Goal: Transaction & Acquisition: Book appointment/travel/reservation

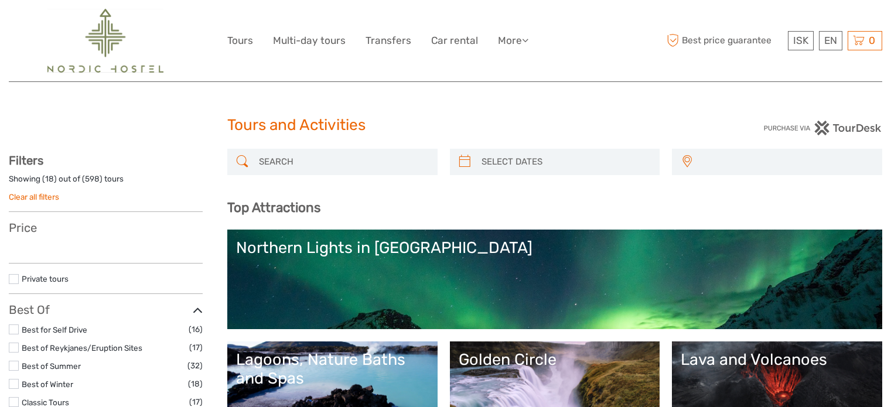
select select
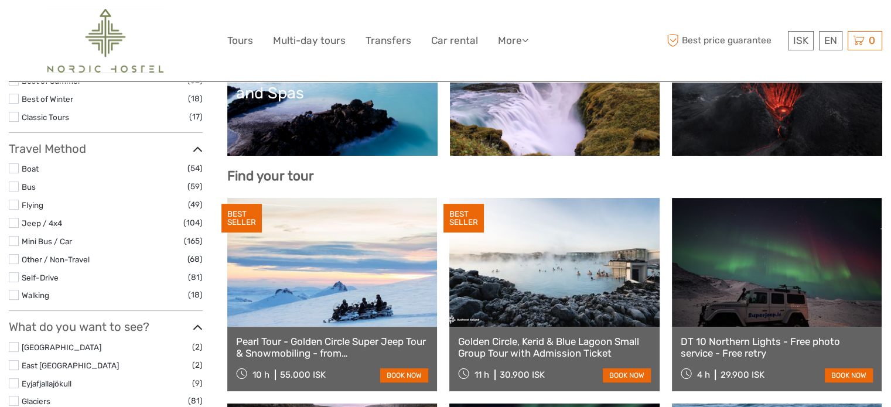
select select
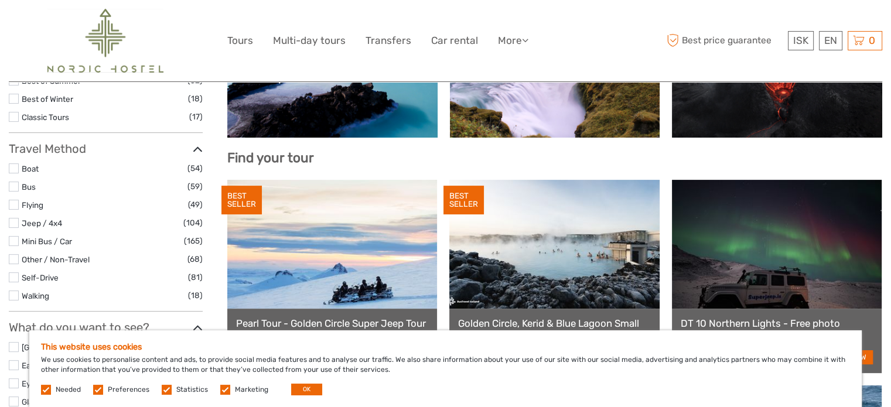
click at [222, 391] on label at bounding box center [225, 390] width 10 height 10
click at [0, 0] on input "checkbox" at bounding box center [0, 0] width 0 height 0
click at [163, 391] on label at bounding box center [167, 390] width 10 height 10
click at [0, 0] on input "checkbox" at bounding box center [0, 0] width 0 height 0
click at [101, 391] on label at bounding box center [98, 390] width 10 height 10
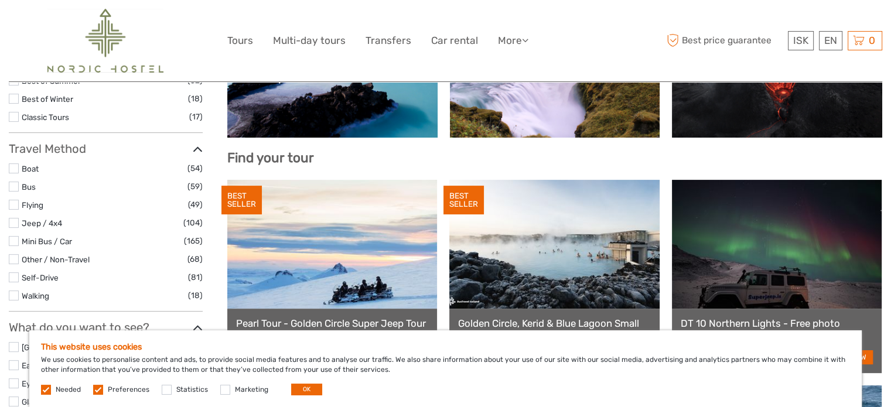
click at [0, 0] on input "checkbox" at bounding box center [0, 0] width 0 height 0
click at [301, 393] on button "OK" at bounding box center [306, 390] width 31 height 12
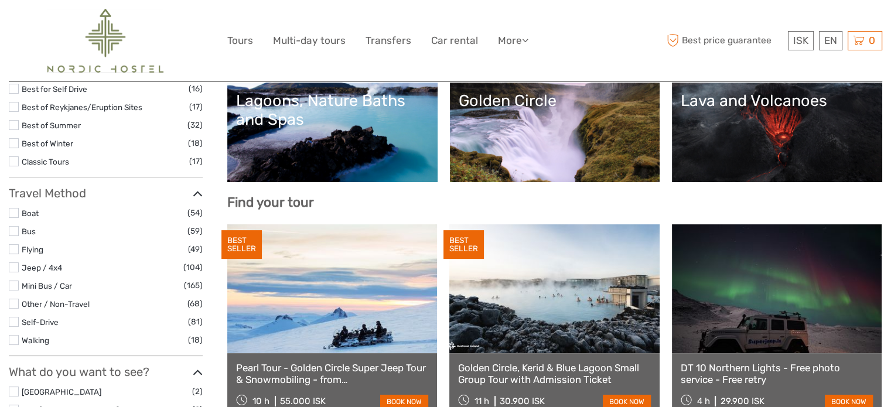
scroll to position [104, 0]
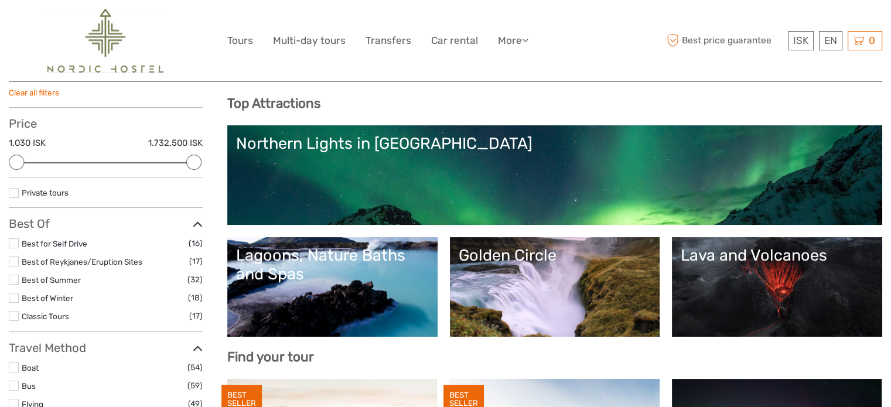
click at [318, 309] on link "Lagoons, Nature Baths and Spas" at bounding box center [332, 287] width 193 height 82
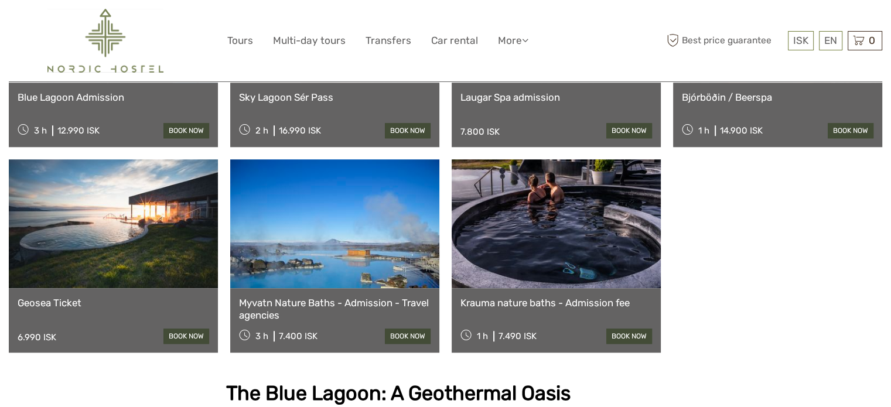
scroll to position [1043, 0]
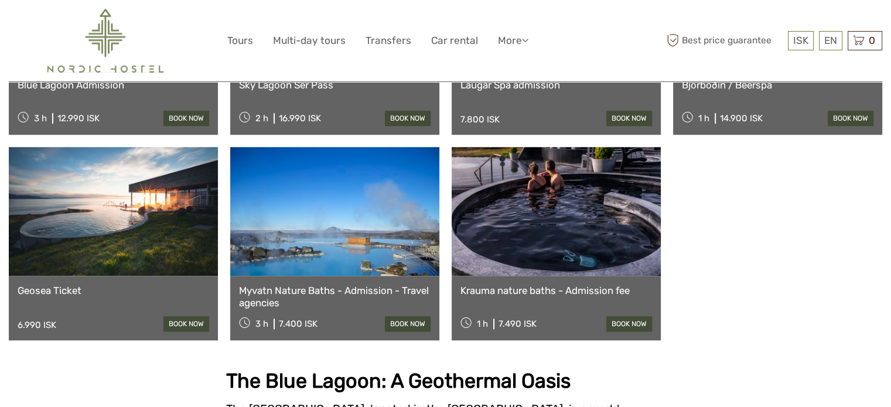
click at [153, 247] on link at bounding box center [113, 211] width 209 height 129
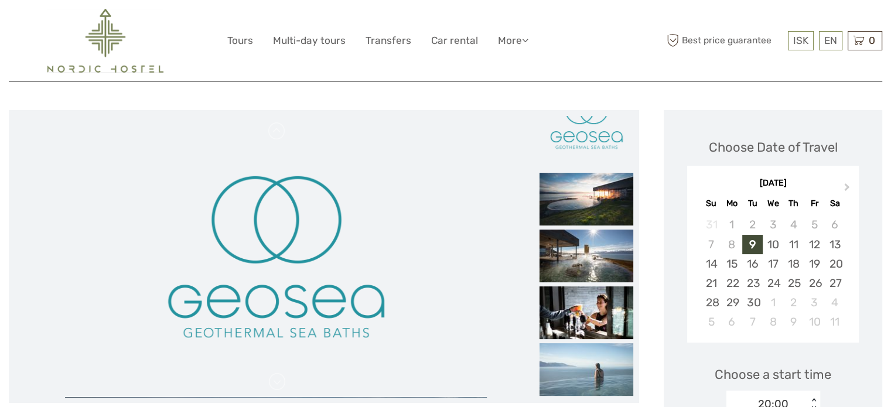
scroll to position [136, 0]
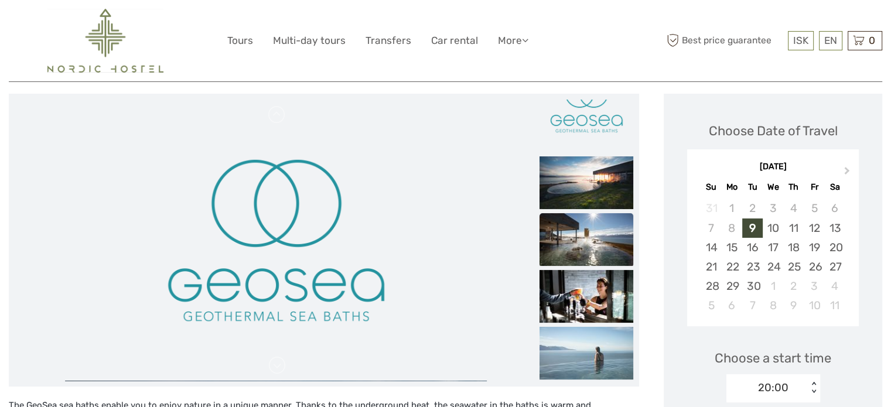
click at [556, 243] on img at bounding box center [587, 239] width 94 height 53
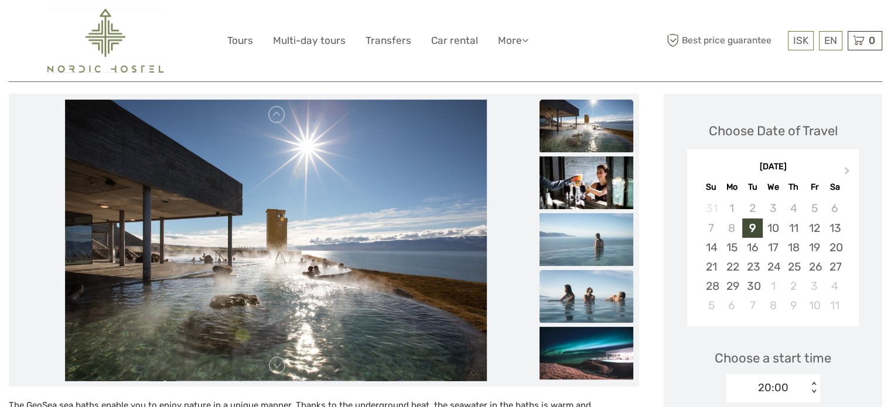
click at [573, 292] on img at bounding box center [587, 296] width 94 height 53
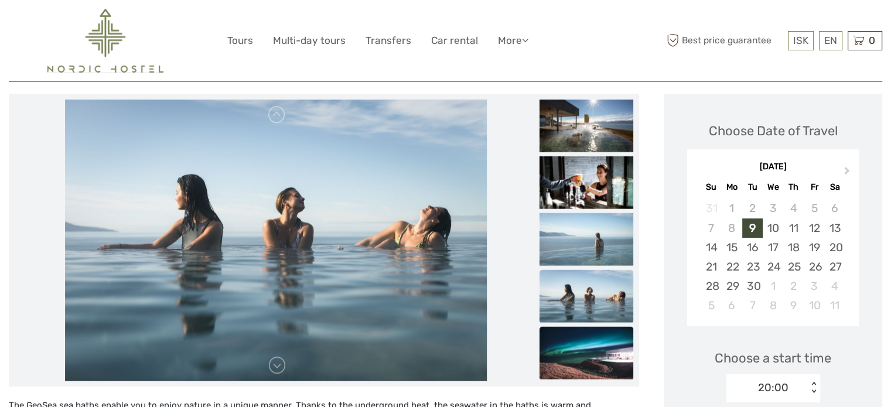
click at [575, 330] on img at bounding box center [587, 353] width 94 height 53
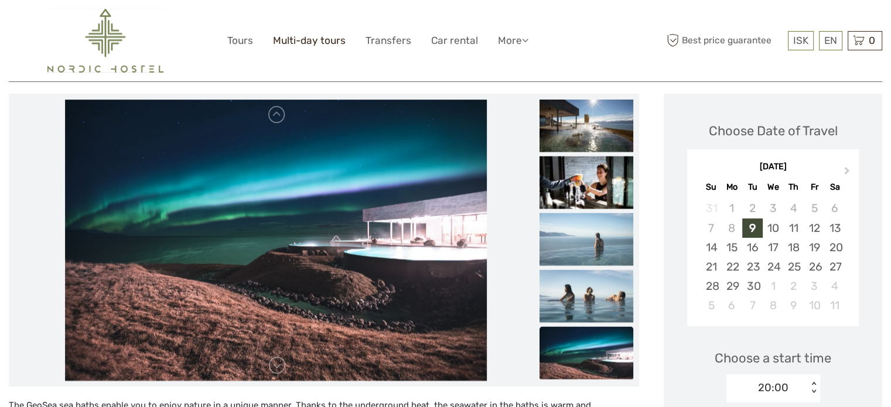
click at [312, 38] on link "Multi-day tours" at bounding box center [309, 40] width 73 height 17
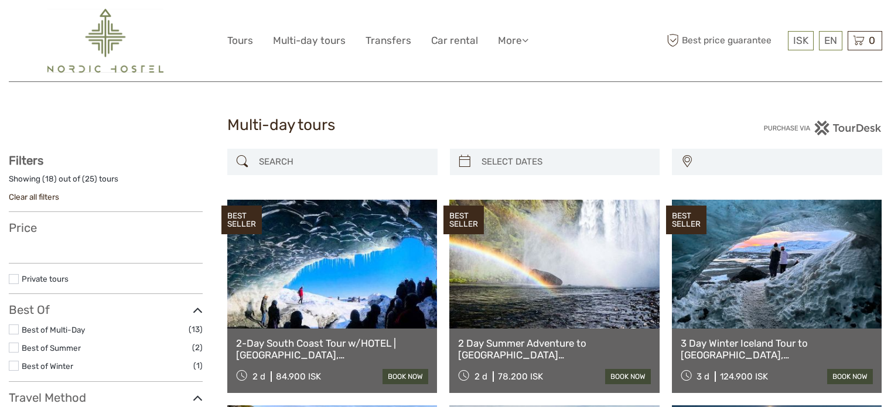
select select
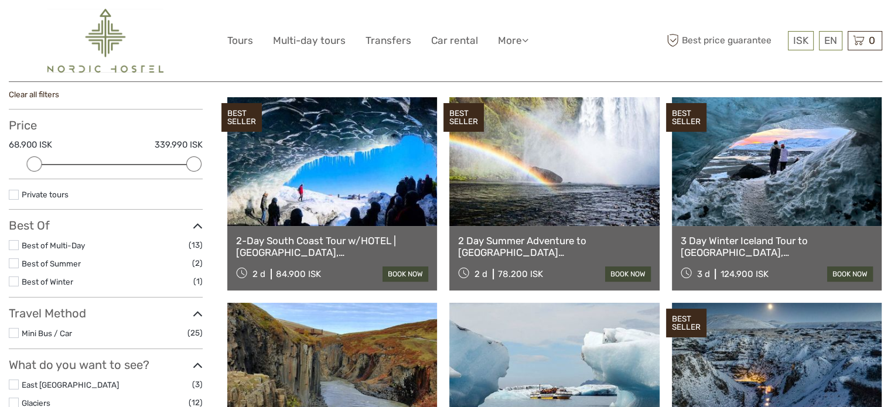
scroll to position [103, 0]
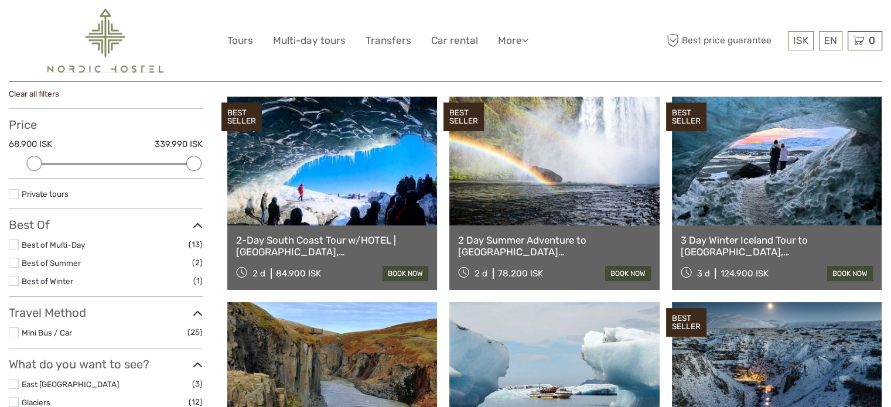
click at [338, 231] on div "2-Day South Coast Tour w/HOTEL | Blue Ice Cave, Jokulsarlon, Black Beach & Wate…" at bounding box center [332, 258] width 210 height 64
click at [339, 220] on link at bounding box center [332, 161] width 210 height 129
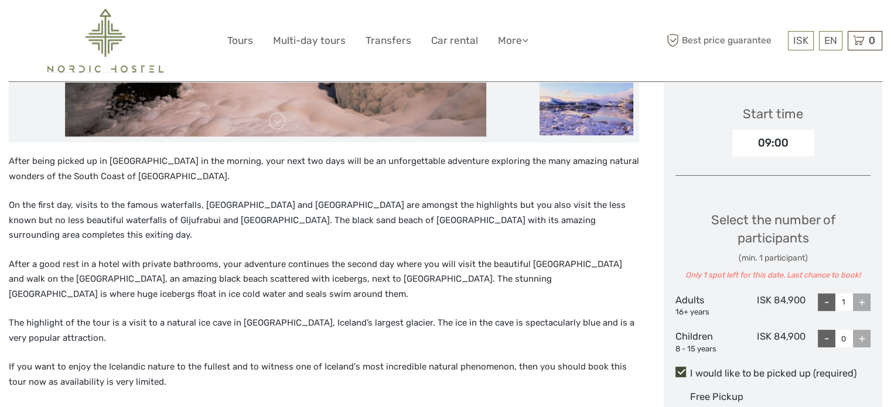
scroll to position [457, 0]
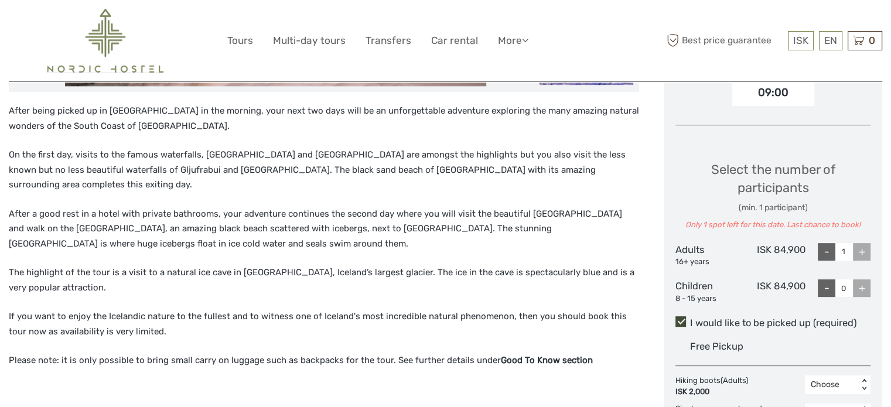
drag, startPoint x: 460, startPoint y: 304, endPoint x: 547, endPoint y: 357, distance: 102.3
click at [547, 357] on div "After being picked up in [GEOGRAPHIC_DATA] in the morning, your next two days w…" at bounding box center [324, 255] width 630 height 303
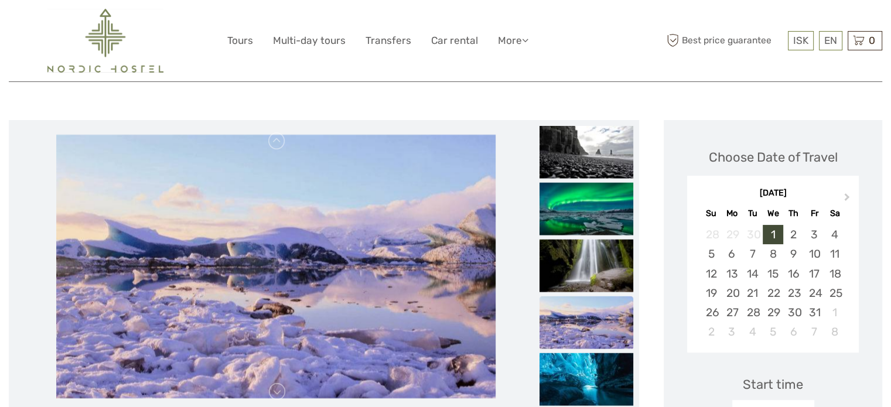
scroll to position [134, 0]
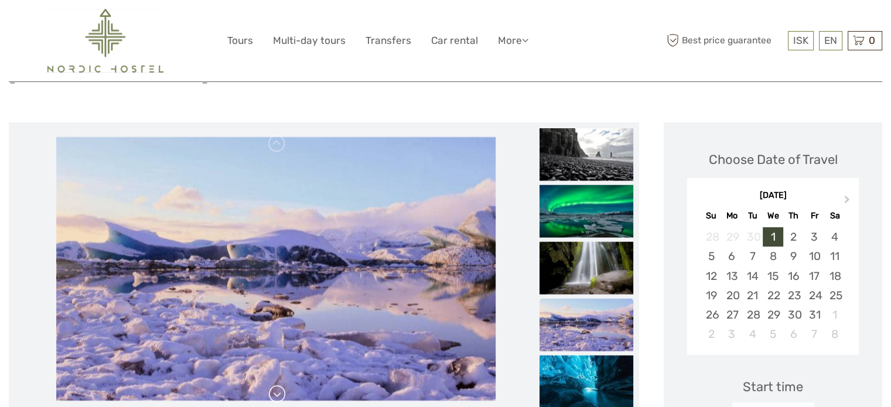
click at [275, 385] on link at bounding box center [277, 394] width 19 height 19
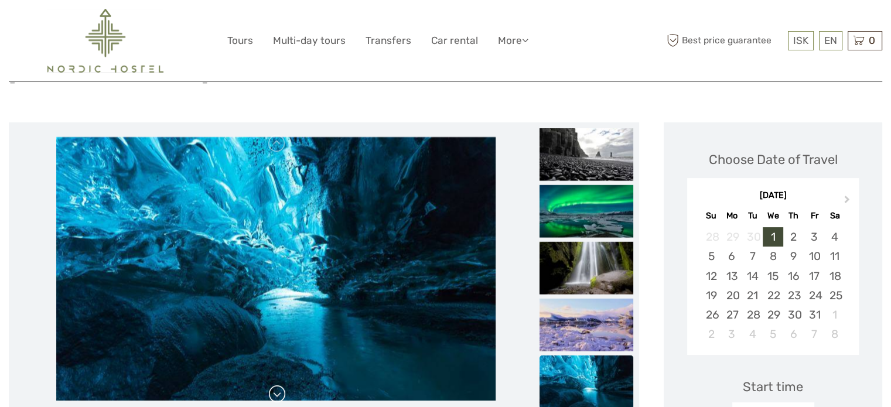
click at [277, 385] on link at bounding box center [277, 394] width 19 height 19
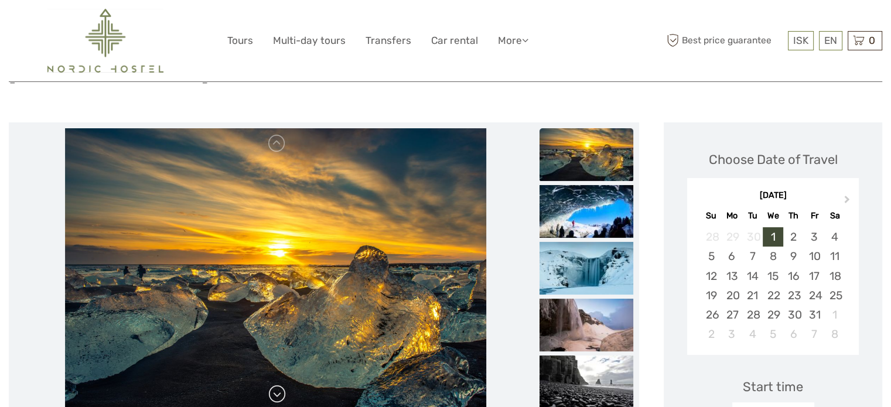
click at [277, 385] on link at bounding box center [277, 394] width 19 height 19
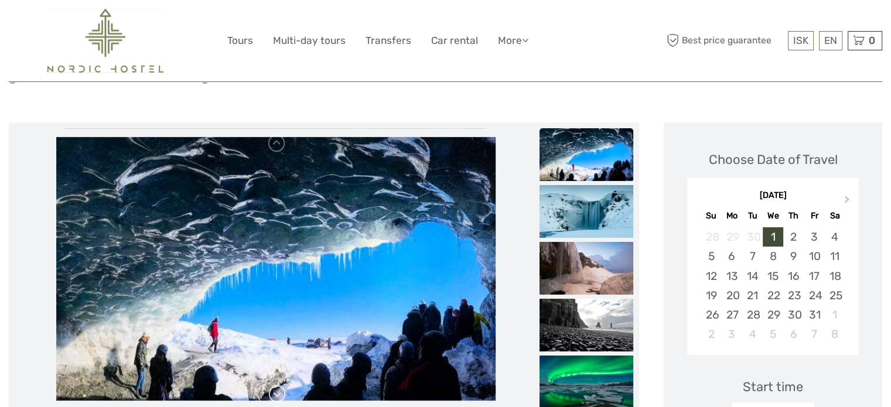
click at [277, 385] on link at bounding box center [277, 394] width 19 height 19
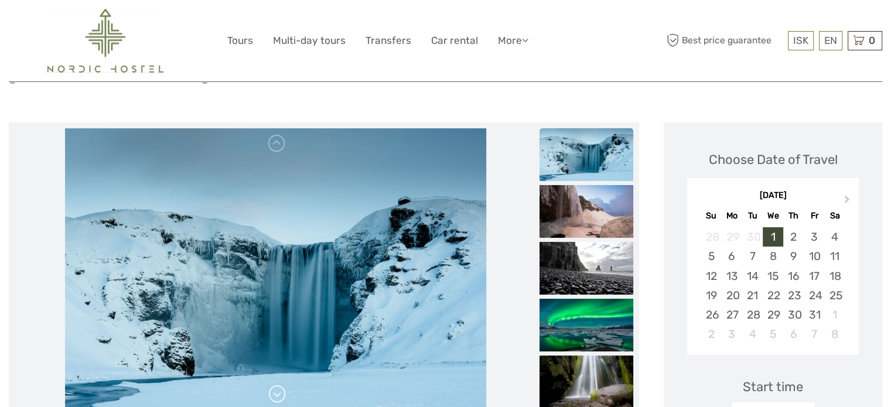
click at [277, 385] on link at bounding box center [277, 394] width 19 height 19
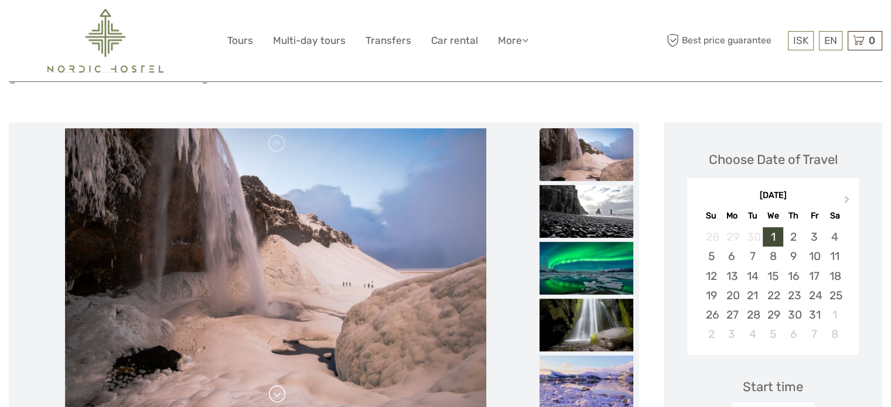
click at [277, 385] on link at bounding box center [277, 394] width 19 height 19
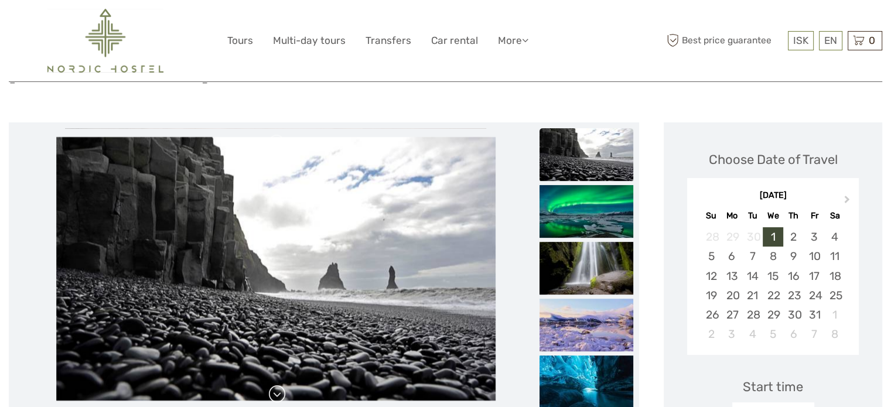
click at [277, 385] on link at bounding box center [277, 394] width 19 height 19
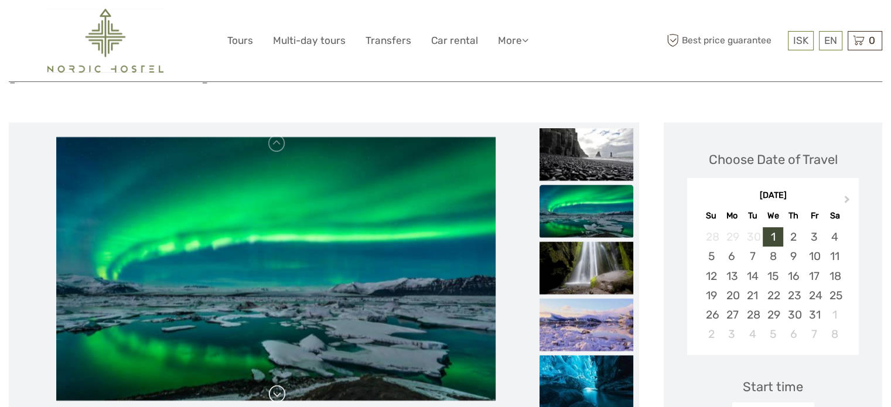
click at [277, 385] on link at bounding box center [277, 394] width 19 height 19
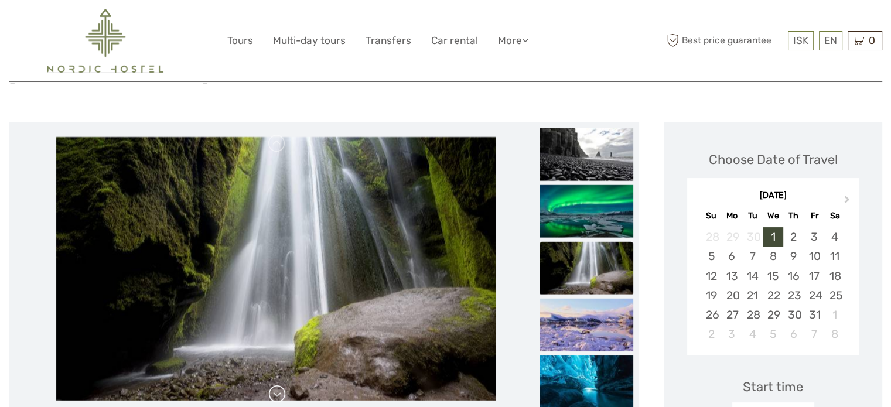
click at [277, 385] on link at bounding box center [277, 394] width 19 height 19
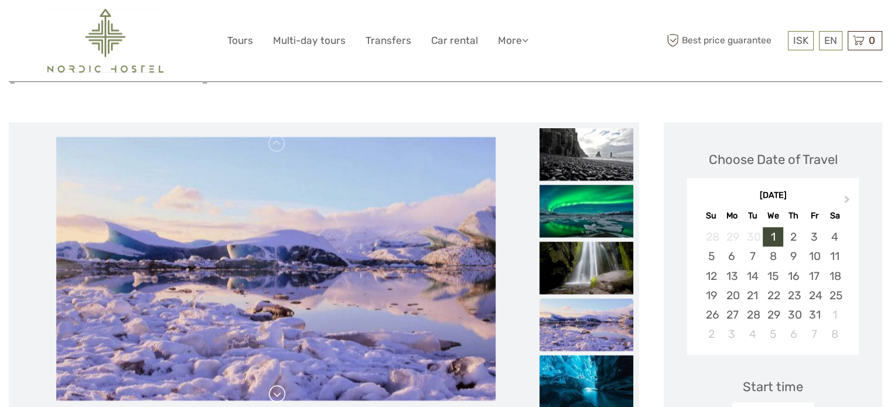
click at [277, 385] on link at bounding box center [277, 394] width 19 height 19
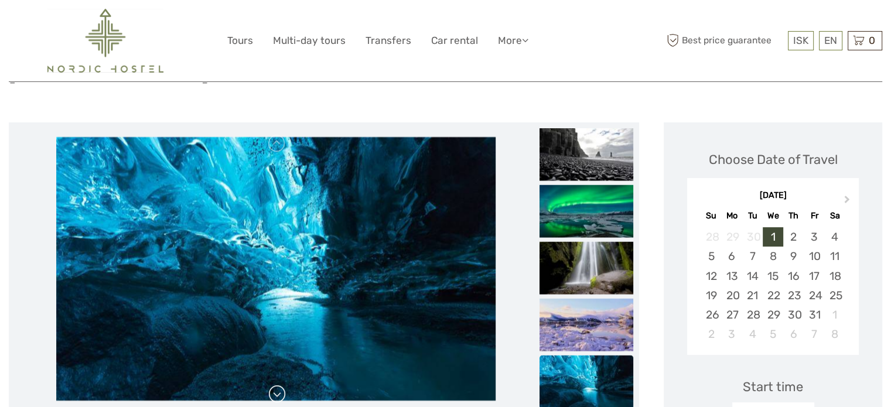
click at [277, 385] on link at bounding box center [277, 394] width 19 height 19
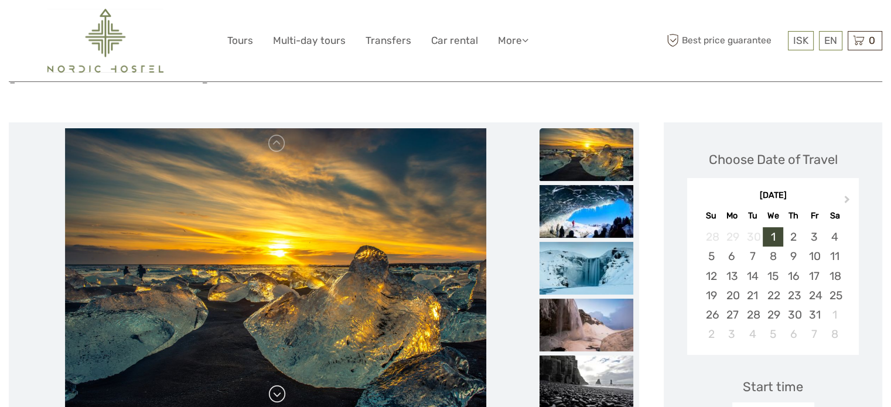
click at [277, 369] on div at bounding box center [276, 268] width 522 height 281
click at [120, 22] on img at bounding box center [105, 41] width 116 height 64
click at [245, 43] on link "Tours" at bounding box center [240, 40] width 26 height 17
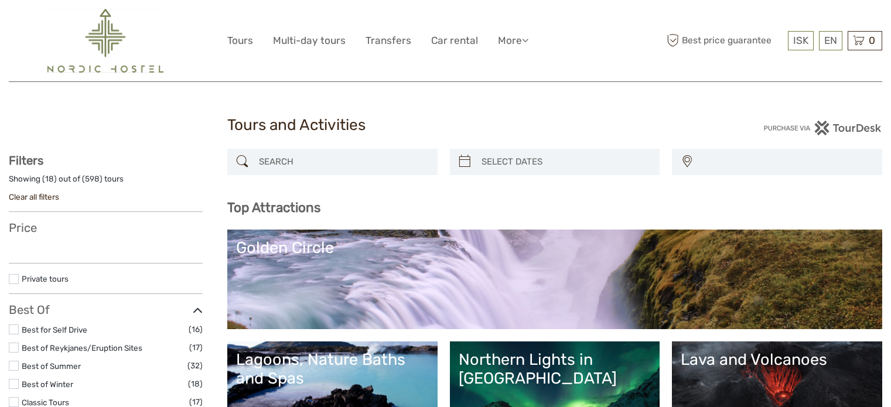
select select
